Goal: Task Accomplishment & Management: Complete application form

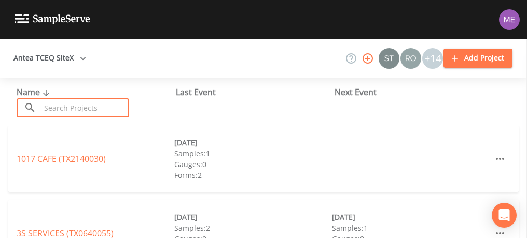
click at [114, 104] on input "text" at bounding box center [84, 107] width 89 height 19
type input "0"
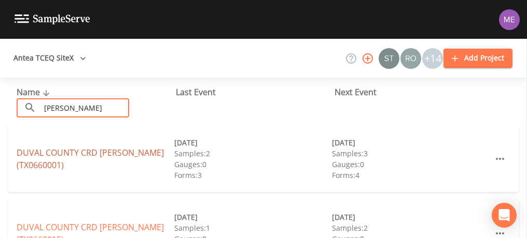
type input "[PERSON_NAME]"
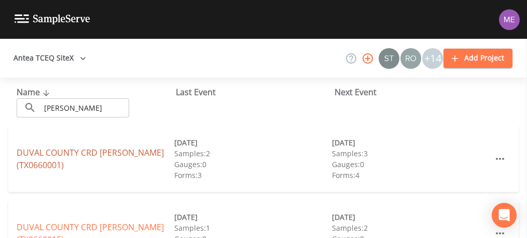
click at [102, 154] on link "DUVAL COUNTY CRD [PERSON_NAME] (TX0660001)" at bounding box center [90, 159] width 147 height 24
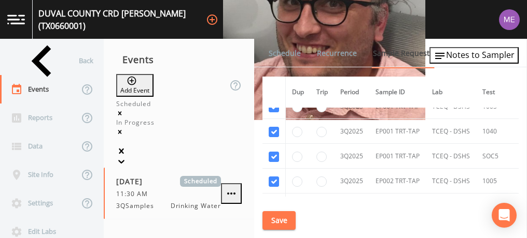
scroll to position [2355, 0]
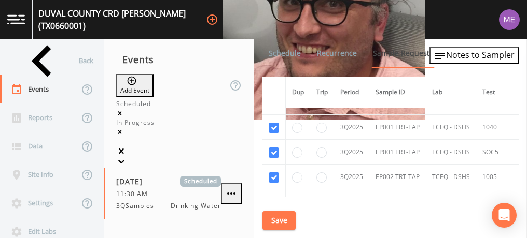
click at [289, 56] on link "Schedule" at bounding box center [284, 53] width 35 height 29
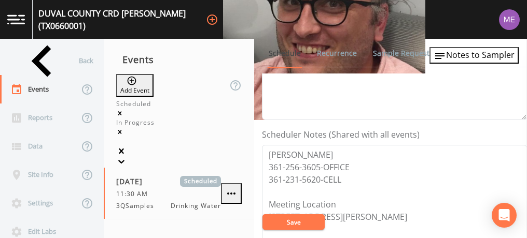
scroll to position [239, 0]
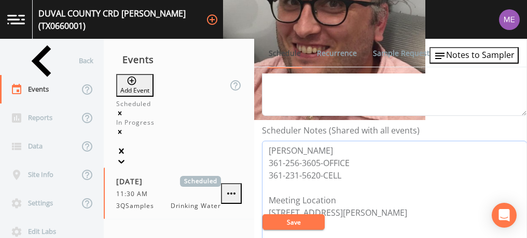
drag, startPoint x: 269, startPoint y: 147, endPoint x: 344, endPoint y: 173, distance: 79.2
click at [344, 173] on textarea "[PERSON_NAME] 361-256-3605-OFFICE 361-231-5620-CELL Meeting Location [STREET_AD…" at bounding box center [394, 207] width 265 height 132
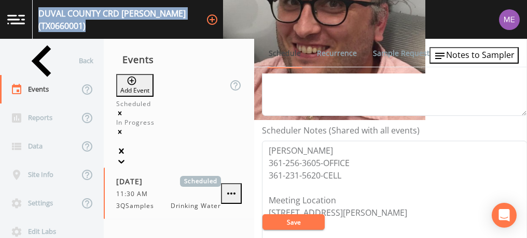
drag, startPoint x: 46, startPoint y: 16, endPoint x: 224, endPoint y: 24, distance: 178.5
click at [224, 24] on div "DUVAL COUNTY CRD [PERSON_NAME] (TX0660001) +14" at bounding box center [263, 19] width 527 height 39
copy div "DUVAL COUNTY CRD [PERSON_NAME] (TX0660001)"
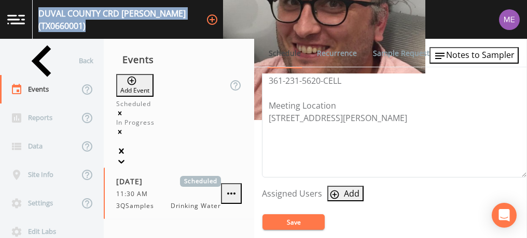
scroll to position [335, 0]
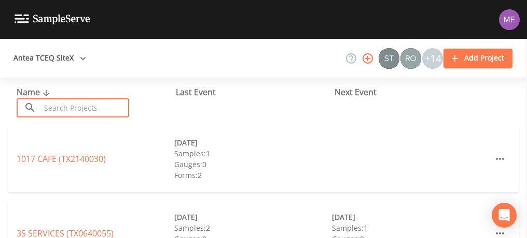
click at [72, 106] on input "text" at bounding box center [84, 107] width 89 height 19
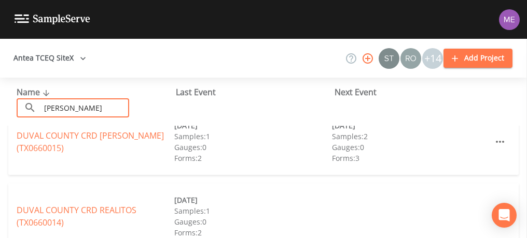
scroll to position [111, 0]
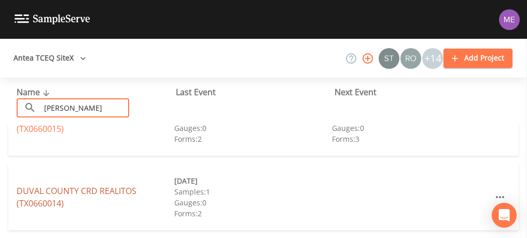
type input "[PERSON_NAME]"
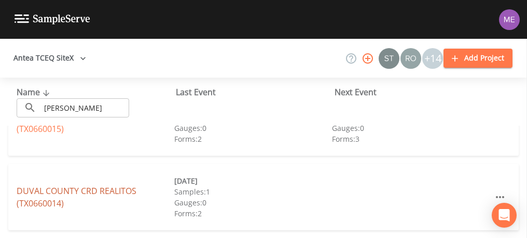
click at [130, 189] on link "DUVAL COUNTY CRD REALITOS (TX0660014)" at bounding box center [77, 198] width 120 height 24
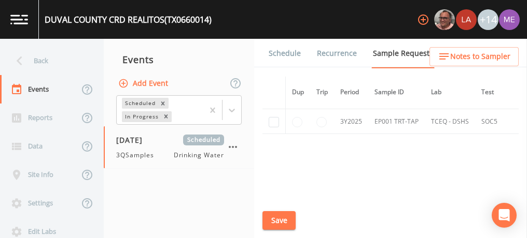
scroll to position [670, 0]
click at [272, 142] on input "checkbox" at bounding box center [273, 147] width 10 height 10
checkbox input "true"
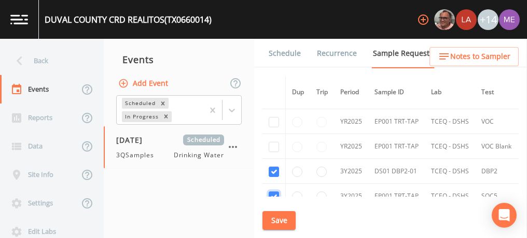
scroll to position [619, 0]
click at [272, 143] on input "checkbox" at bounding box center [273, 148] width 10 height 10
checkbox input "true"
click at [271, 119] on input "checkbox" at bounding box center [273, 123] width 10 height 10
checkbox input "true"
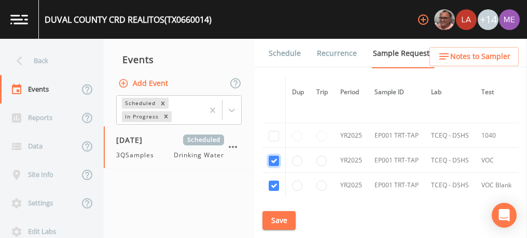
scroll to position [580, 0]
click at [273, 133] on input "checkbox" at bounding box center [273, 137] width 10 height 10
checkbox input "true"
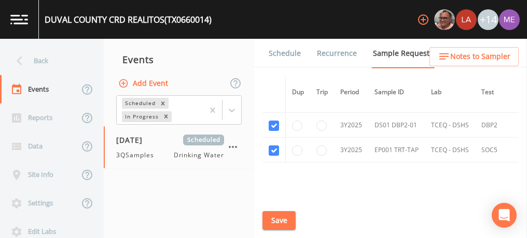
scroll to position [669, 0]
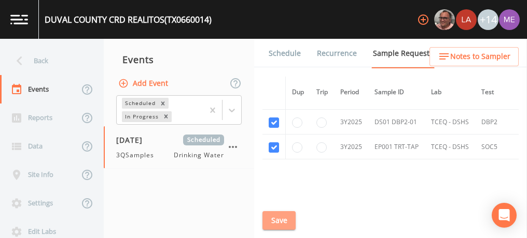
click at [278, 221] on button "Save" at bounding box center [278, 220] width 33 height 19
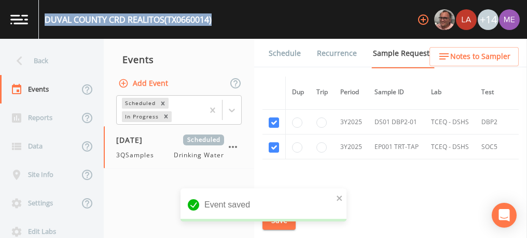
drag, startPoint x: 46, startPoint y: 19, endPoint x: 216, endPoint y: 23, distance: 170.5
click at [216, 23] on div "DUVAL COUNTY CRD REALITOS (TX0660014) +14" at bounding box center [263, 19] width 527 height 39
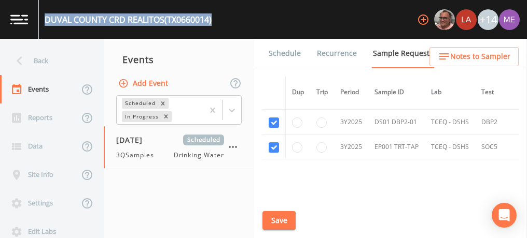
copy div "DUVAL COUNTY CRD REALITOS (TX0660014)"
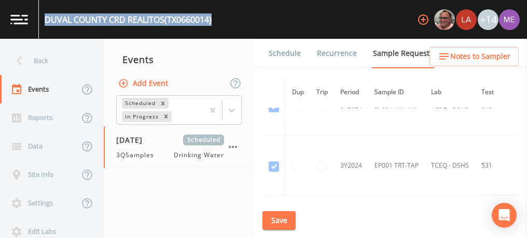
scroll to position [326, 0]
click at [295, 52] on link "Schedule" at bounding box center [284, 53] width 35 height 29
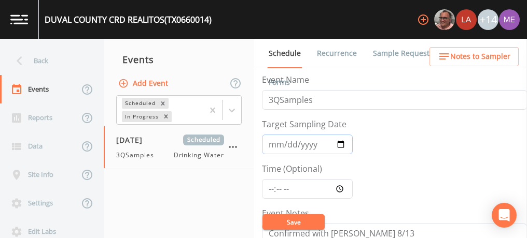
click at [272, 143] on input "2025-08-18" at bounding box center [307, 145] width 91 height 20
type input "[DATE]"
click at [272, 188] on input "Time (Optional)" at bounding box center [307, 189] width 91 height 20
type input "11:00"
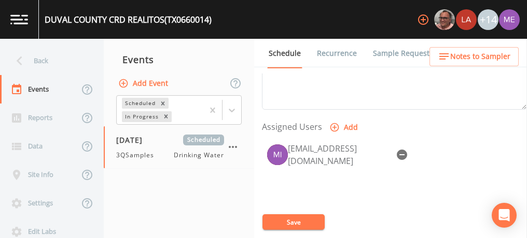
scroll to position [403, 0]
click at [402, 154] on icon "button" at bounding box center [401, 154] width 10 height 10
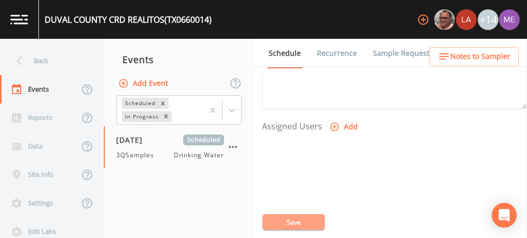
click at [286, 219] on button "Save" at bounding box center [293, 223] width 62 height 16
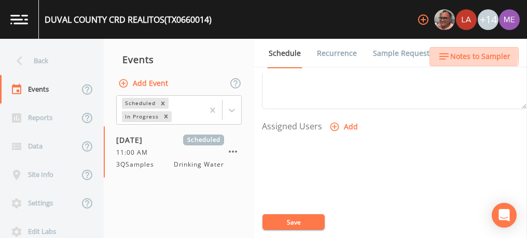
click at [458, 55] on span "Notes to Sampler" at bounding box center [480, 56] width 60 height 13
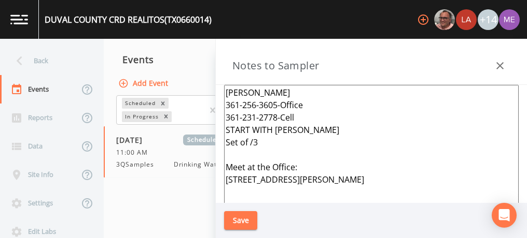
click at [331, 130] on textarea "Tony 361-256-3605-Office 361-231-2778-Cell START WITH CONCEPCION Set of /3 Meet…" at bounding box center [371, 211] width 294 height 252
type textarea "Tony 361-256-3605-Office 361-231-2778-Cell Set of /3 Meet at the Office: 222 E …"
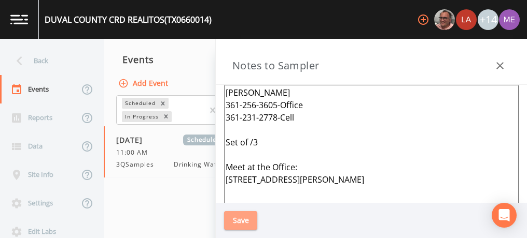
click at [246, 221] on button "Save" at bounding box center [240, 220] width 33 height 19
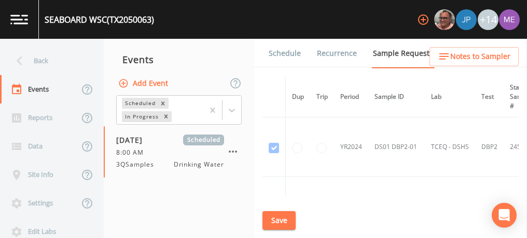
scroll to position [119, 0]
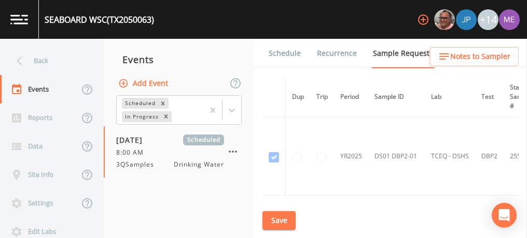
click at [469, 54] on span "Notes to Sampler" at bounding box center [480, 56] width 60 height 13
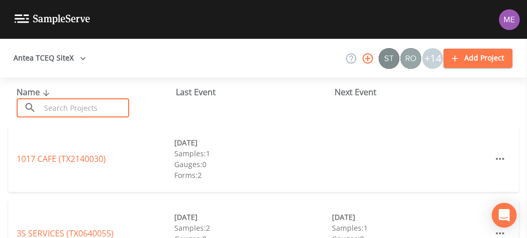
click at [109, 101] on input "text" at bounding box center [84, 107] width 89 height 19
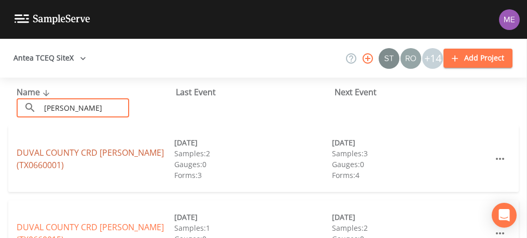
type input "duval"
click at [112, 150] on link "DUVAL COUNTY CRD BENAVIDES (TX0660001)" at bounding box center [90, 159] width 147 height 24
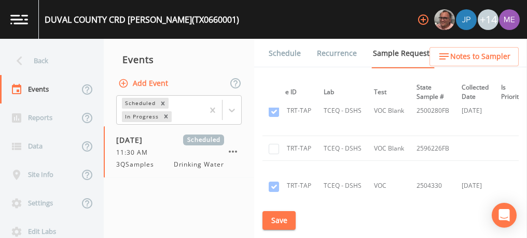
scroll to position [1681, 110]
click at [276, 144] on input "checkbox" at bounding box center [273, 149] width 10 height 10
checkbox input "true"
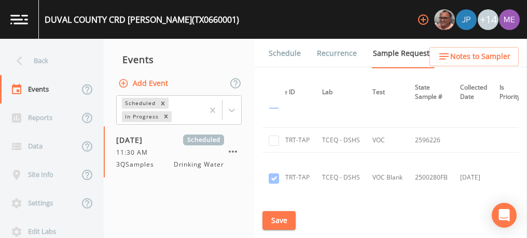
scroll to position [1610, 110]
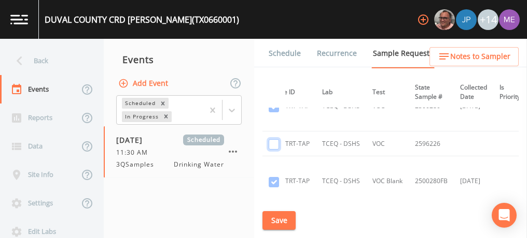
click at [275, 139] on input "checkbox" at bounding box center [273, 144] width 10 height 10
checkbox input "true"
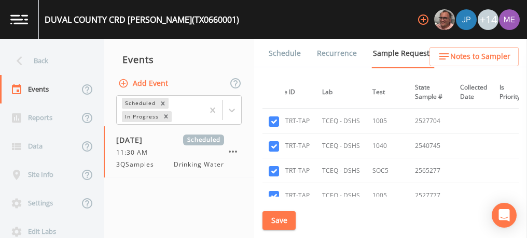
scroll to position [2337, 110]
click at [284, 219] on button "Save" at bounding box center [278, 220] width 33 height 19
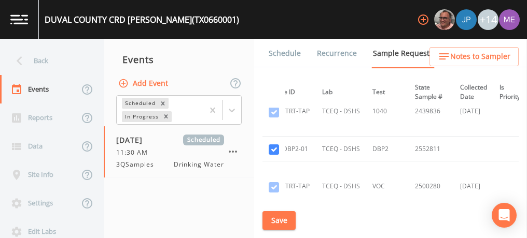
scroll to position [1521, 110]
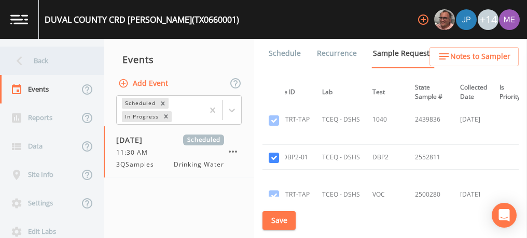
click at [46, 59] on div "Back" at bounding box center [46, 61] width 93 height 29
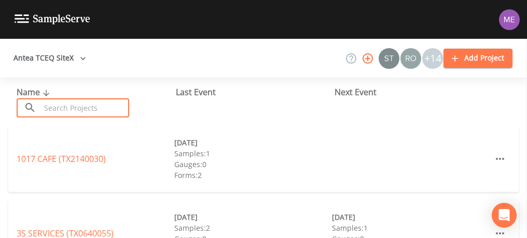
click at [66, 108] on input "text" at bounding box center [84, 107] width 89 height 19
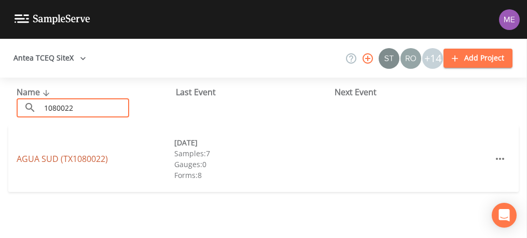
type input "1080022"
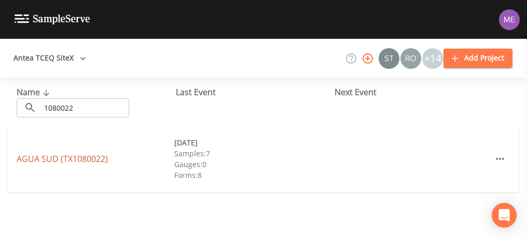
click at [77, 159] on link "AGUA SUD (TX1080022)" at bounding box center [62, 158] width 91 height 11
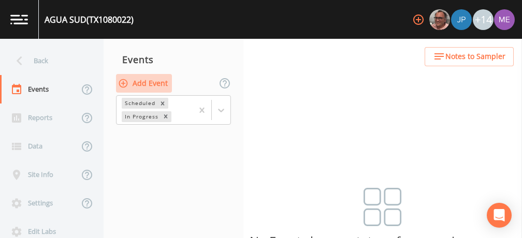
click at [164, 84] on button "Add Event" at bounding box center [144, 83] width 56 height 19
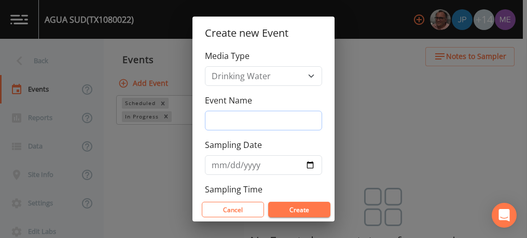
click at [217, 124] on input "Event Name" at bounding box center [263, 121] width 117 height 20
type input "3QSamples"
click at [221, 166] on input "Sampling Date" at bounding box center [263, 165] width 117 height 20
type input "2025-09-16"
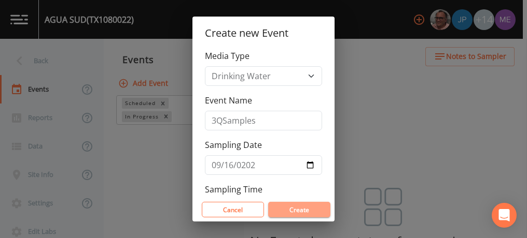
click at [283, 205] on button "Create" at bounding box center [299, 210] width 62 height 16
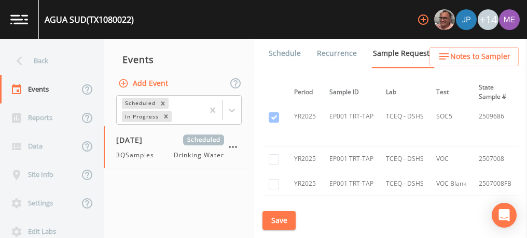
scroll to position [2226, 0]
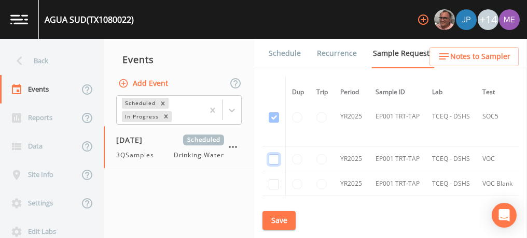
click at [273, 154] on input "checkbox" at bounding box center [273, 159] width 10 height 10
checkbox input "true"
click at [274, 179] on input "checkbox" at bounding box center [273, 184] width 10 height 10
checkbox input "true"
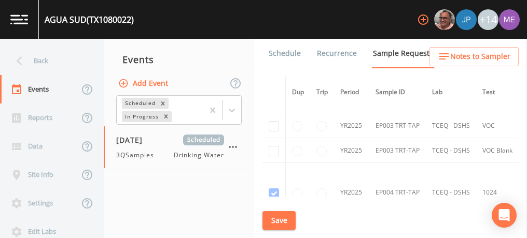
scroll to position [2548, 0]
click at [272, 121] on input "checkbox" at bounding box center [273, 126] width 10 height 10
checkbox input "true"
click at [273, 146] on input "checkbox" at bounding box center [273, 151] width 10 height 10
checkbox input "true"
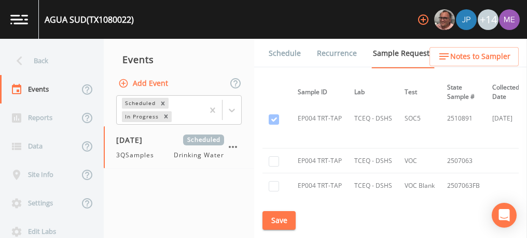
scroll to position [2800, 0]
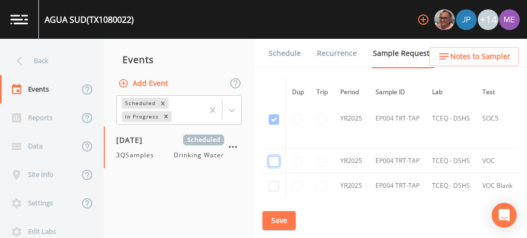
click at [273, 156] on input "checkbox" at bounding box center [273, 161] width 10 height 10
checkbox input "true"
click at [274, 181] on input "checkbox" at bounding box center [273, 186] width 10 height 10
checkbox input "true"
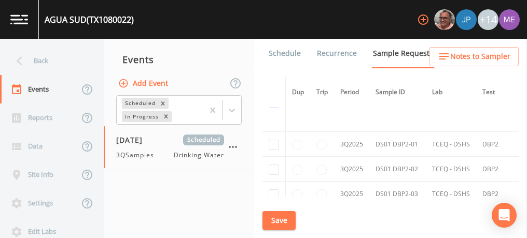
scroll to position [4063, 0]
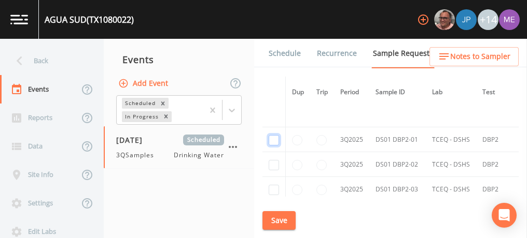
click at [275, 135] on input "checkbox" at bounding box center [273, 140] width 10 height 10
checkbox input "true"
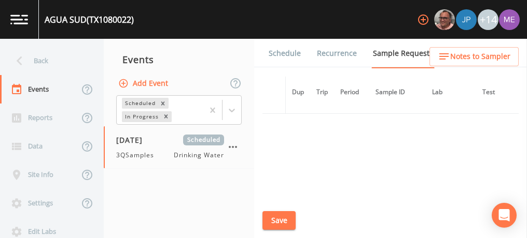
scroll to position [3452, 0]
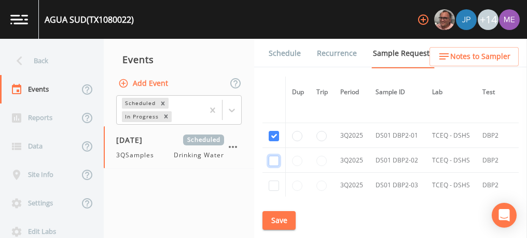
click at [273, 156] on input "checkbox" at bounding box center [273, 161] width 10 height 10
checkbox input "true"
click at [272, 181] on input "checkbox" at bounding box center [273, 186] width 10 height 10
checkbox input "true"
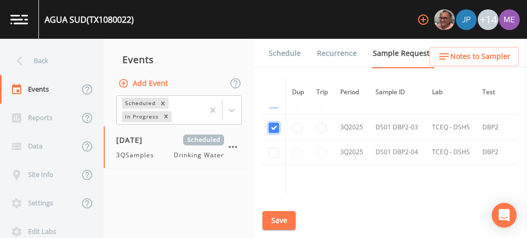
scroll to position [3510, 0]
click at [272, 147] on input "checkbox" at bounding box center [273, 152] width 10 height 10
checkbox input "true"
click at [282, 224] on button "Save" at bounding box center [278, 220] width 33 height 19
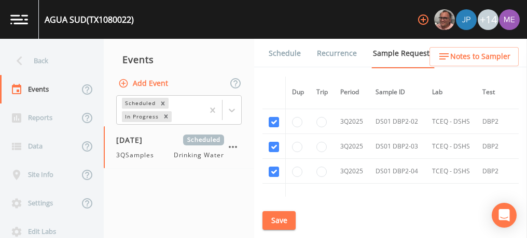
scroll to position [3491, 0]
drag, startPoint x: 45, startPoint y: 21, endPoint x: 135, endPoint y: 17, distance: 90.3
click at [135, 17] on div "AGUA SUD (TX1080022) +14" at bounding box center [263, 19] width 527 height 39
copy div "AGUA SUD (TX1080022)"
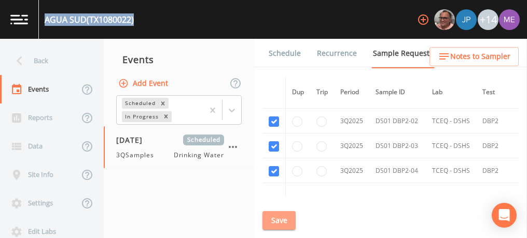
click at [286, 220] on button "Save" at bounding box center [278, 220] width 33 height 19
click at [277, 51] on link "Schedule" at bounding box center [284, 53] width 35 height 29
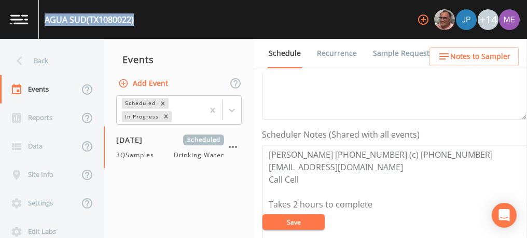
scroll to position [243, 0]
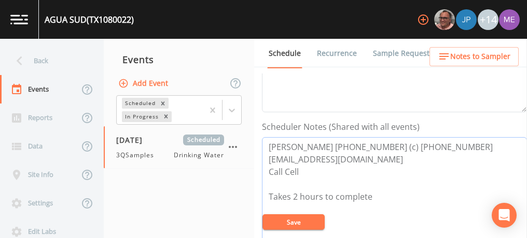
drag, startPoint x: 266, startPoint y: 145, endPoint x: 443, endPoint y: 140, distance: 177.3
click at [443, 140] on textarea "Aaron Castillo 956-522-9763 (c) 956-240-7918 acastillo@aguasud.com Call Cell Ta…" at bounding box center [394, 203] width 265 height 132
